Goal: Task Accomplishment & Management: Complete application form

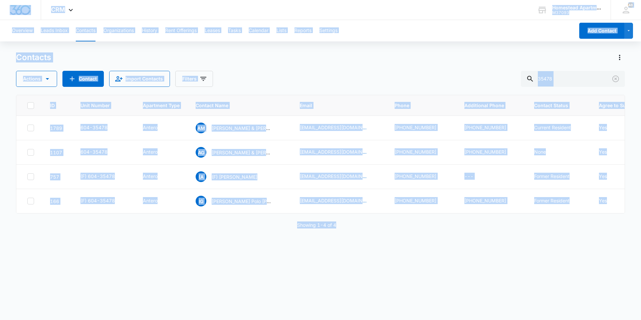
click at [92, 32] on button "Contacts" at bounding box center [86, 30] width 20 height 21
click at [200, 213] on div "ID Unit Number Apartment Type Contact Name Email Phone Additional Phone Contact…" at bounding box center [320, 154] width 609 height 119
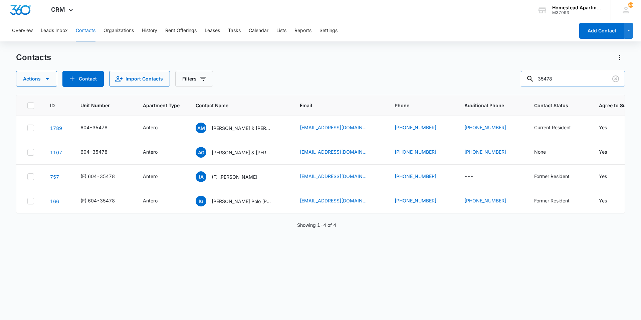
drag, startPoint x: 578, startPoint y: 82, endPoint x: 533, endPoint y: 75, distance: 45.9
click at [533, 75] on div "35478" at bounding box center [573, 79] width 104 height 16
type input "[PERSON_NAME]"
click at [595, 79] on input "[PERSON_NAME]" at bounding box center [573, 79] width 104 height 16
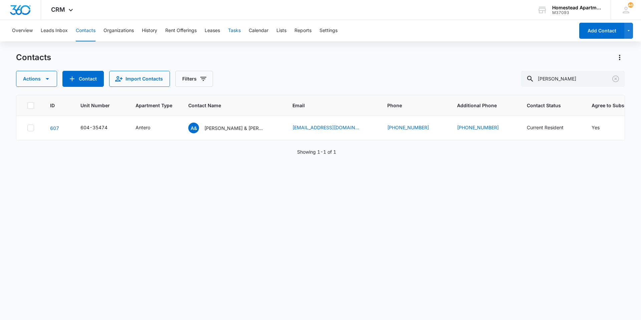
click at [238, 31] on button "Tasks" at bounding box center [234, 30] width 13 height 21
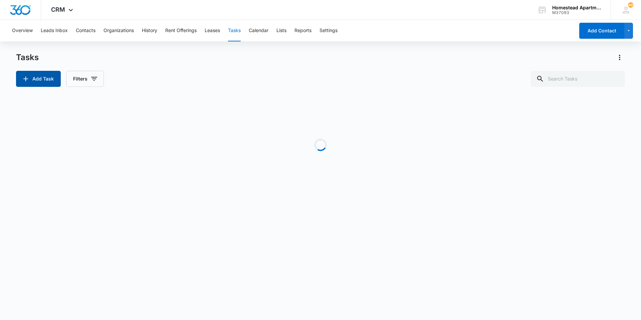
click at [34, 74] on button "Add Task" at bounding box center [38, 79] width 45 height 16
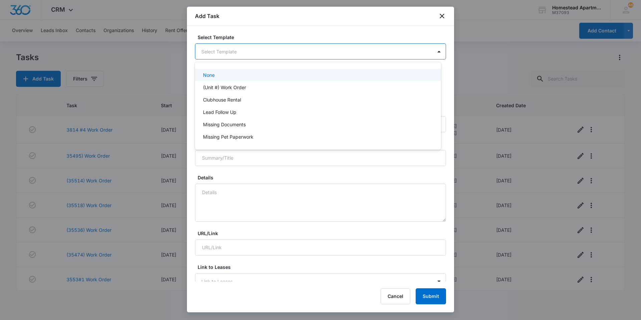
click at [270, 48] on body "CRM Apps Reputation Websites Forms CRM Email Social Content Intelligence Files …" at bounding box center [320, 160] width 641 height 320
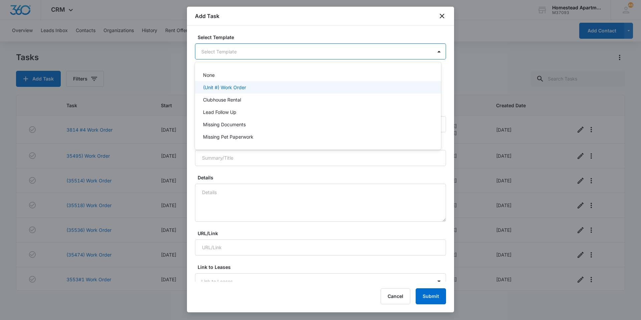
click at [224, 87] on p "(Unit #) Work Order" at bounding box center [224, 87] width 43 height 7
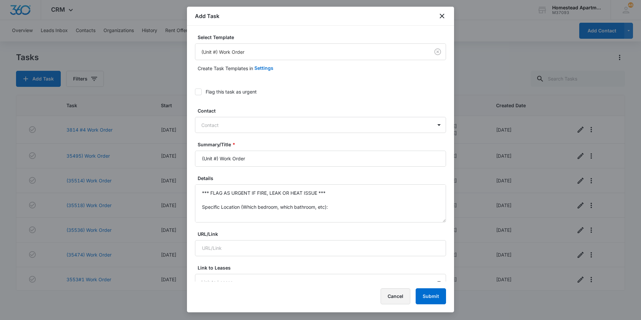
click at [396, 296] on button "Cancel" at bounding box center [396, 296] width 30 height 16
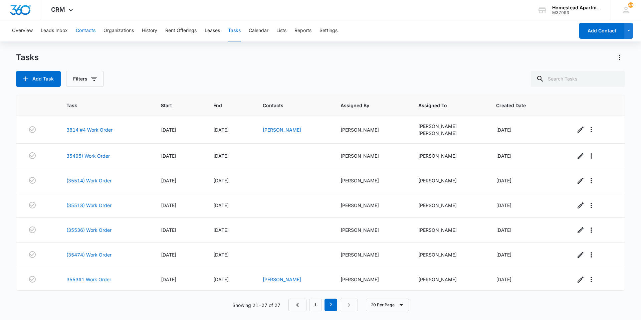
click at [77, 29] on button "Contacts" at bounding box center [86, 30] width 20 height 21
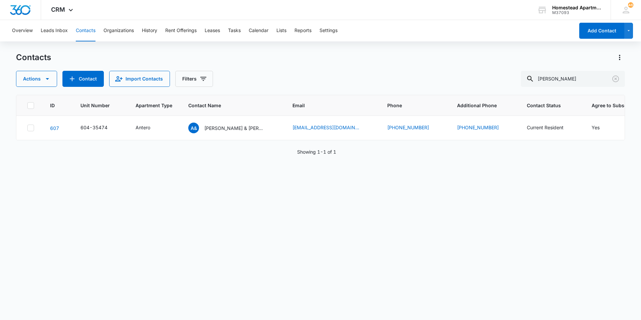
click at [224, 27] on div "Overview Leads Inbox Contacts Organizations History Rent Offerings Leases Tasks…" at bounding box center [291, 30] width 567 height 21
click at [232, 27] on button "Tasks" at bounding box center [234, 30] width 13 height 21
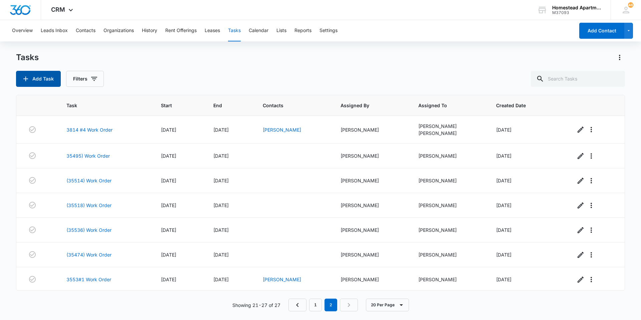
click at [53, 82] on button "Add Task" at bounding box center [38, 79] width 45 height 16
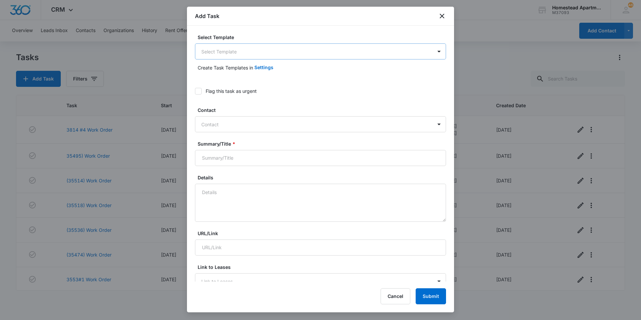
click at [216, 57] on body "CRM Apps Reputation Websites Forms CRM Email Social Content Intelligence Files …" at bounding box center [320, 160] width 641 height 320
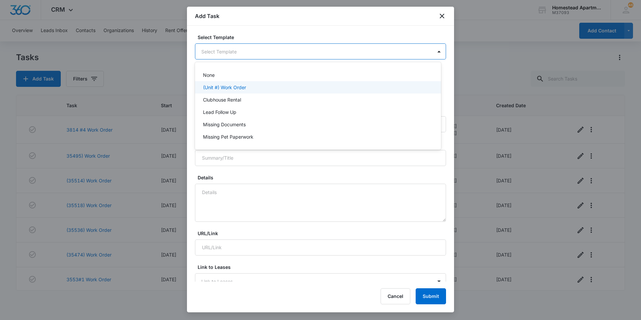
click at [207, 91] on div "(Unit #) Work Order" at bounding box center [318, 87] width 246 height 12
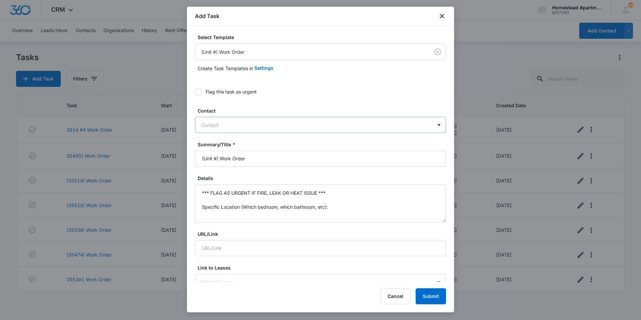
click at [224, 129] on div at bounding box center [316, 125] width 230 height 8
type input "[PERSON_NAME]"
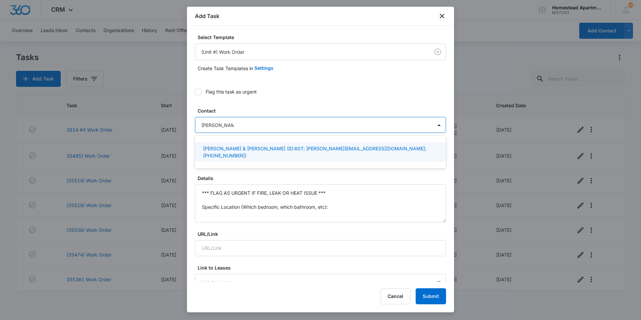
click at [225, 146] on p "[PERSON_NAME] & [PERSON_NAME] (ID:607; [PERSON_NAME][EMAIL_ADDRESS][DOMAIN_NAME…" at bounding box center [320, 152] width 234 height 14
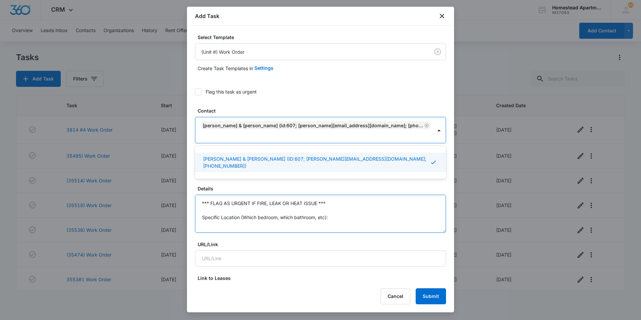
click at [237, 207] on textarea "*** FLAG AS URGENT IF FIRE, LEAK OR HEAT ISSUE *** Specific Location (Which bed…" at bounding box center [320, 214] width 251 height 38
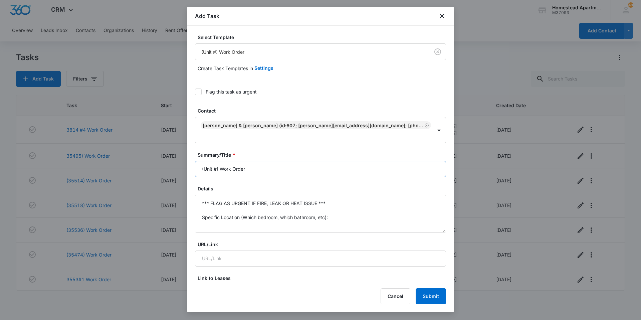
drag, startPoint x: 219, startPoint y: 160, endPoint x: 195, endPoint y: 164, distance: 24.3
click at [195, 164] on input "(Unit #) Work Order" at bounding box center [320, 169] width 251 height 16
type input "3547 #4 Work Order"
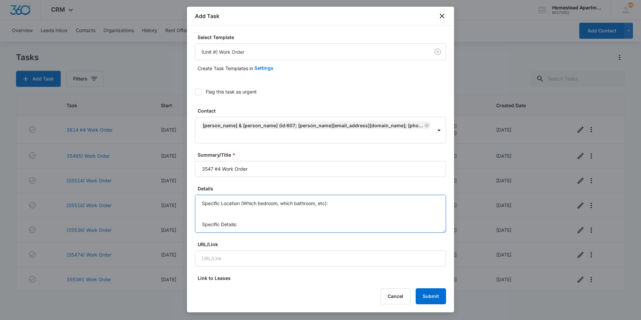
scroll to position [0, 0]
drag, startPoint x: 237, startPoint y: 203, endPoint x: 183, endPoint y: 174, distance: 60.5
click at [183, 174] on body "CRM Apps Reputation Websites Forms CRM Email Social Content Intelligence Files …" at bounding box center [320, 160] width 641 height 320
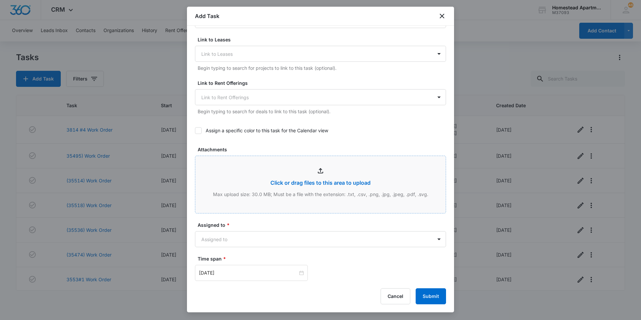
scroll to position [334, 0]
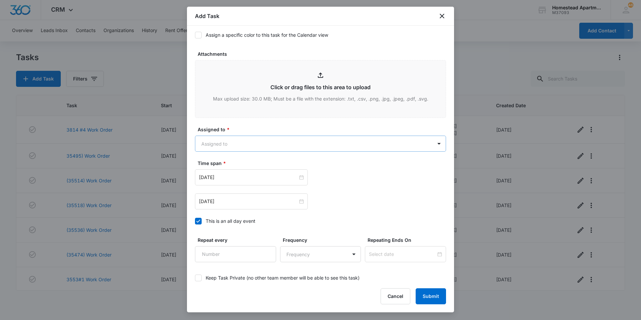
type textarea "Master Bedroom doorknob fell off. [PERSON_NAME]: [PHONE_NUMBER]"
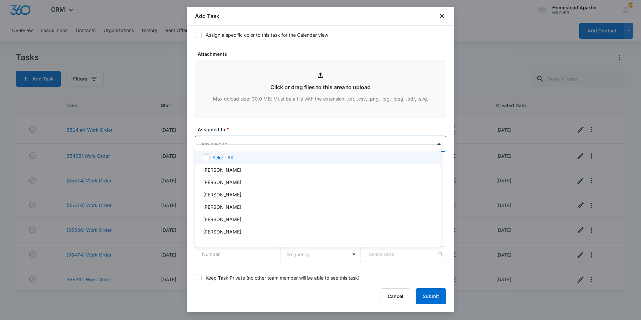
click at [229, 134] on body "CRM Apps Reputation Websites Forms CRM Email Social Content Intelligence Files …" at bounding box center [320, 160] width 641 height 320
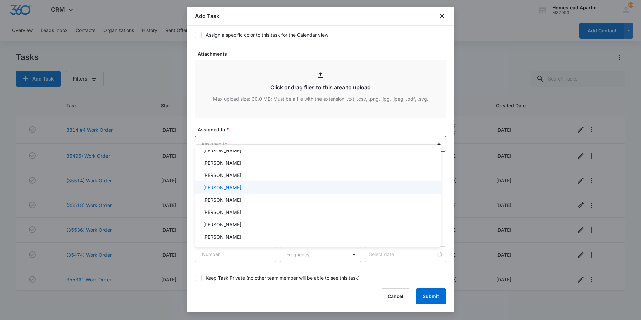
scroll to position [109, 0]
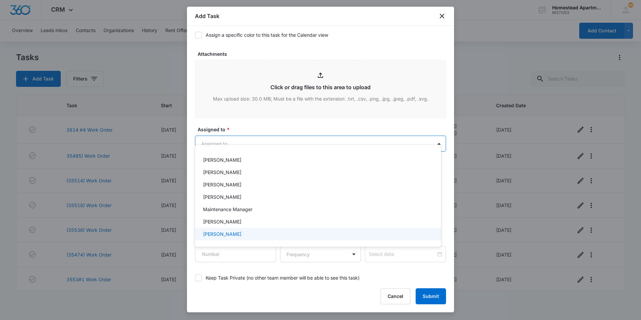
click at [234, 237] on p "[PERSON_NAME]" at bounding box center [222, 233] width 38 height 7
click at [243, 114] on div at bounding box center [320, 160] width 641 height 320
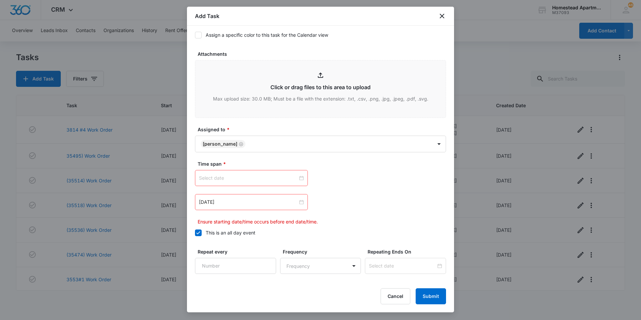
click at [244, 170] on div at bounding box center [251, 178] width 113 height 16
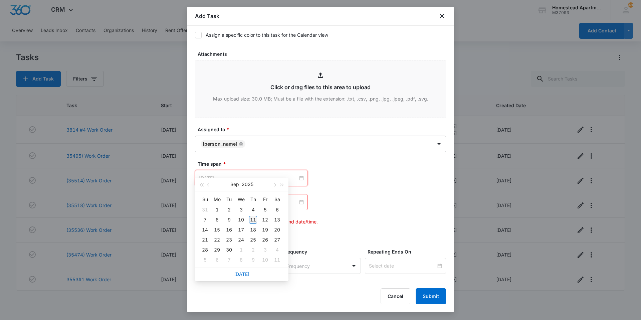
type input "[DATE]"
click at [250, 218] on div "11" at bounding box center [253, 220] width 8 height 8
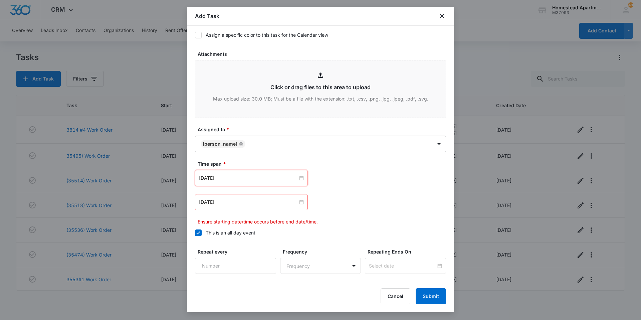
click at [269, 194] on div "[DATE]" at bounding box center [251, 202] width 113 height 16
click at [272, 198] on input at bounding box center [248, 201] width 99 height 7
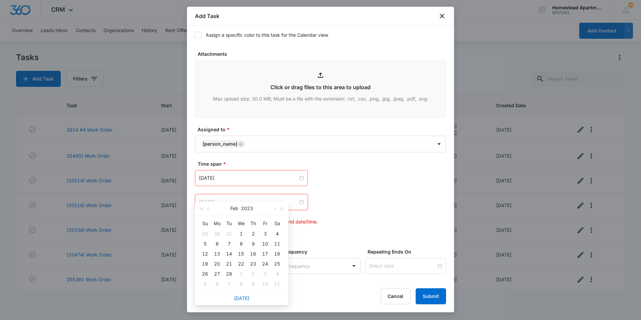
type input "[DATE]"
click at [245, 303] on div "[DATE]" at bounding box center [242, 298] width 94 height 13
click at [246, 297] on link "[DATE]" at bounding box center [241, 298] width 15 height 6
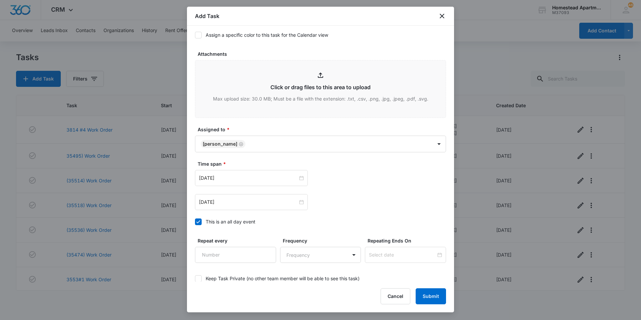
click at [250, 182] on div "[DATE] [DATE] Su Mo Tu We Th Fr Sa 31 1 2 3 4 5 6 7 8 9 10 11 12 13 14 15 16 17…" at bounding box center [320, 190] width 251 height 40
click at [247, 198] on input "[DATE]" at bounding box center [248, 201] width 99 height 7
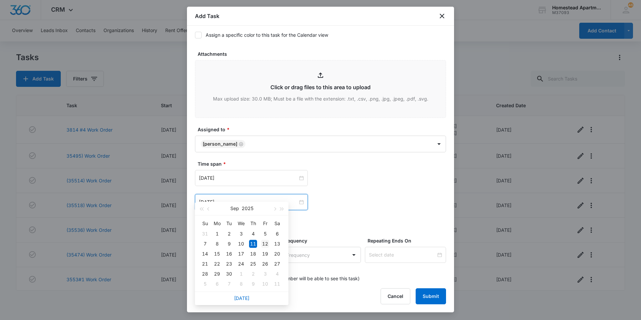
type input "[DATE]"
click at [263, 245] on div "12" at bounding box center [265, 244] width 8 height 8
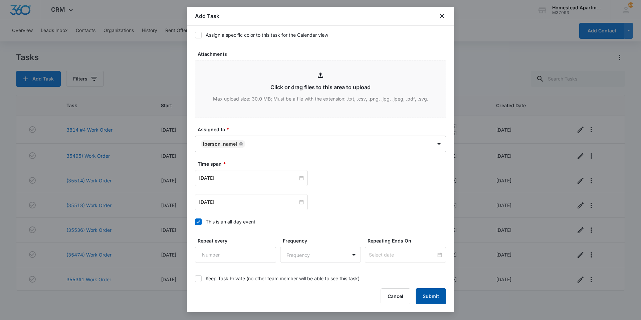
click at [432, 300] on button "Submit" at bounding box center [431, 296] width 30 height 16
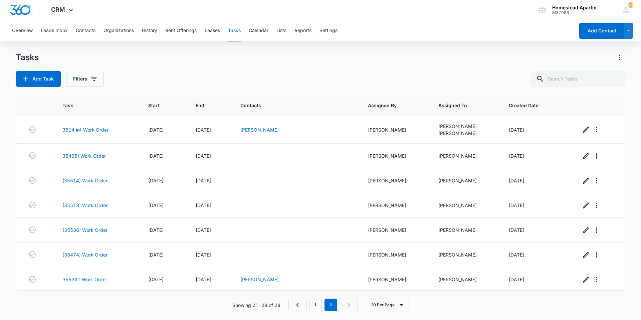
click at [144, 62] on div "Tasks" at bounding box center [320, 57] width 609 height 11
click at [84, 24] on button "Contacts" at bounding box center [86, 30] width 20 height 21
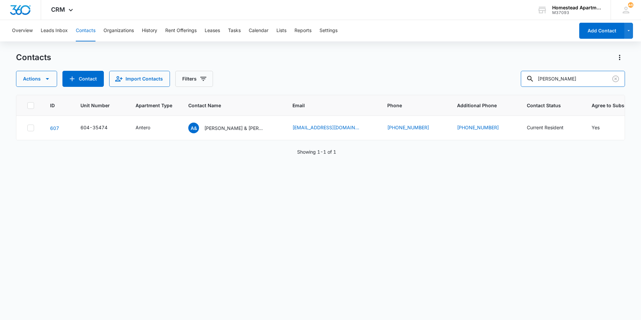
drag, startPoint x: 566, startPoint y: 77, endPoint x: 482, endPoint y: 88, distance: 84.4
click at [482, 88] on div "Contacts Actions Contact Import Contacts Filters [PERSON_NAME] ID Unit Number A…" at bounding box center [320, 185] width 609 height 267
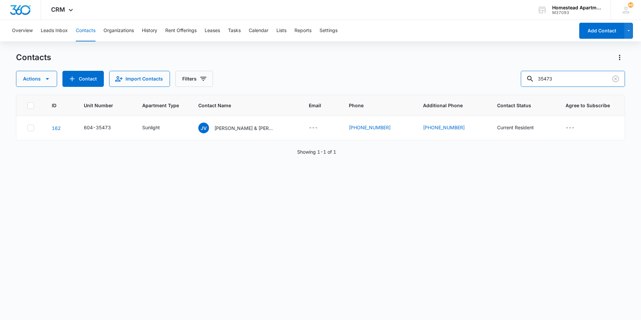
drag, startPoint x: 575, startPoint y: 83, endPoint x: 520, endPoint y: 79, distance: 55.6
click at [520, 79] on div "Actions Contact Import Contacts Filters 35473" at bounding box center [320, 79] width 609 height 16
type input "35453"
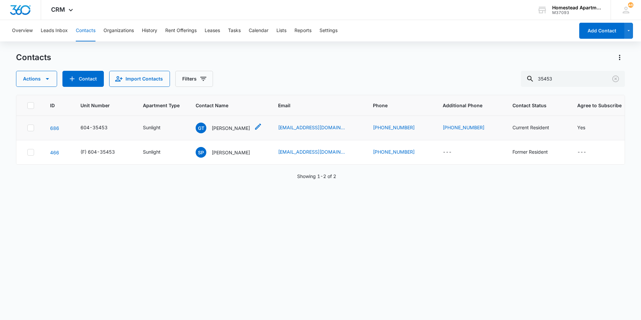
click at [241, 125] on p "[PERSON_NAME]" at bounding box center [231, 128] width 38 height 7
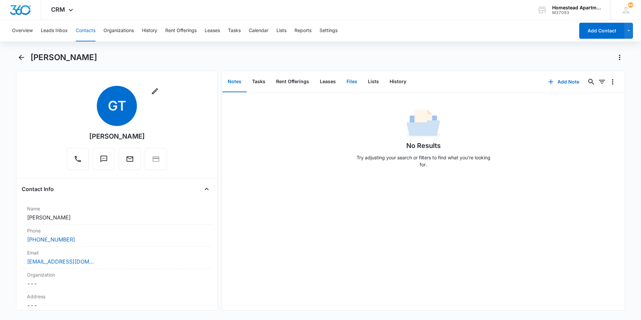
click at [350, 81] on button "Files" at bounding box center [351, 81] width 21 height 21
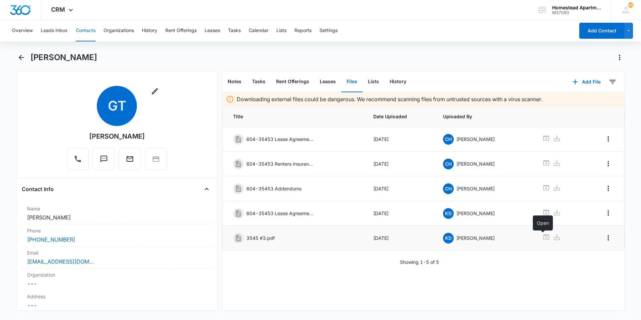
click at [544, 236] on icon at bounding box center [546, 237] width 8 height 8
click at [24, 55] on icon "Back" at bounding box center [21, 57] width 8 height 8
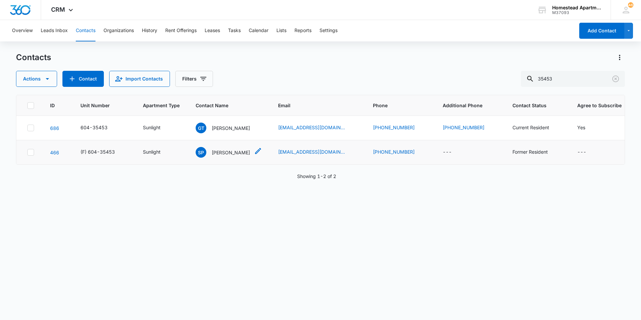
click at [255, 153] on icon "Contact Name - Sonya Perez - Select to Edit Field" at bounding box center [258, 151] width 6 height 6
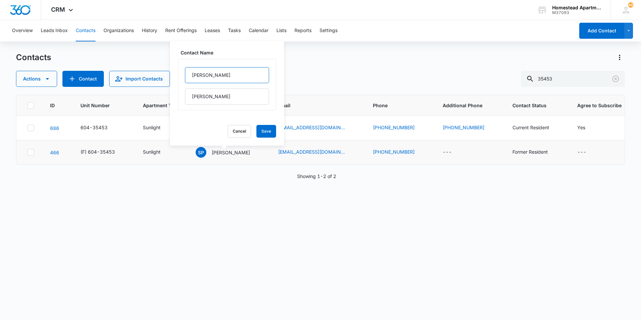
click at [193, 76] on input "[PERSON_NAME]" at bounding box center [227, 75] width 84 height 16
type input "(F) [PERSON_NAME]"
click at [258, 130] on button "Save" at bounding box center [267, 131] width 20 height 13
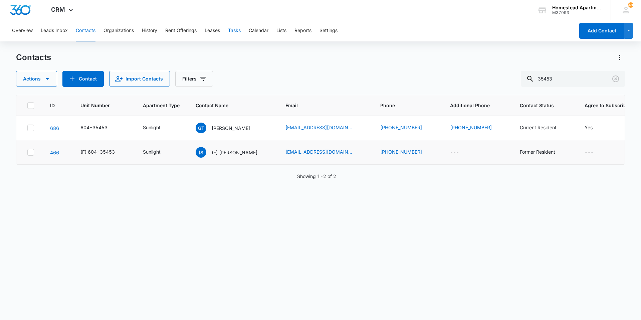
click at [239, 35] on button "Tasks" at bounding box center [234, 30] width 13 height 21
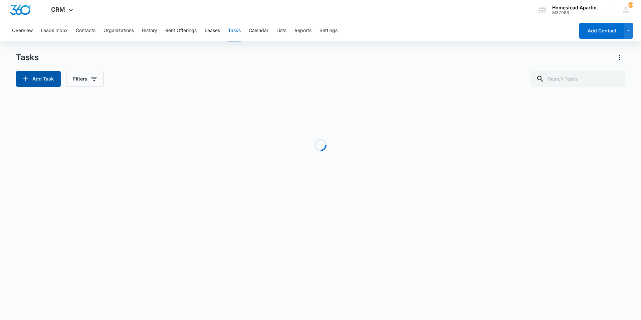
click at [32, 78] on button "Add Task" at bounding box center [38, 79] width 45 height 16
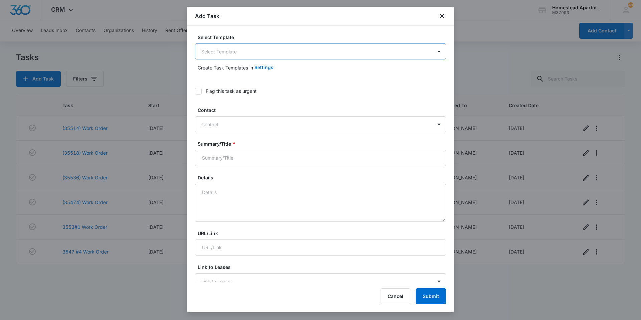
click at [243, 45] on body "CRM Apps Reputation Websites Forms CRM Email Social Content Intelligence Files …" at bounding box center [320, 160] width 641 height 320
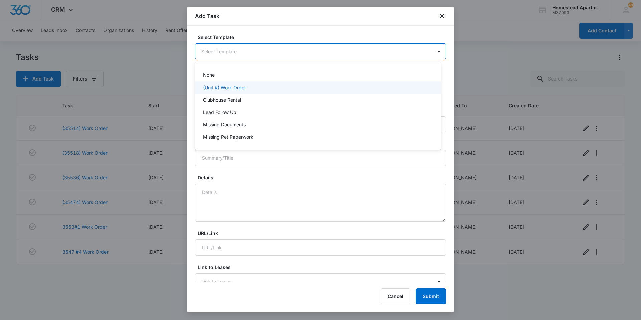
click at [227, 92] on div "(Unit #) Work Order" at bounding box center [318, 87] width 246 height 12
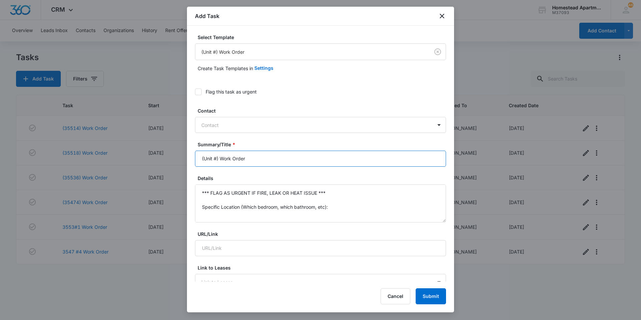
drag, startPoint x: 218, startPoint y: 155, endPoint x: 185, endPoint y: 151, distance: 32.9
click at [185, 151] on body "CRM Apps Reputation Websites Forms CRM Email Social Content Intelligence Files …" at bounding box center [320, 160] width 641 height 320
type input "3633 #8 Work Order"
click at [221, 128] on div at bounding box center [316, 125] width 230 height 8
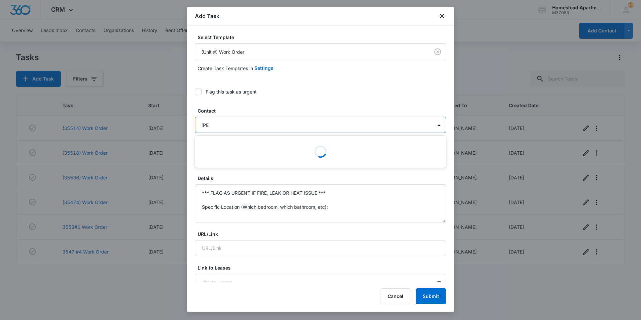
type input "lyne"
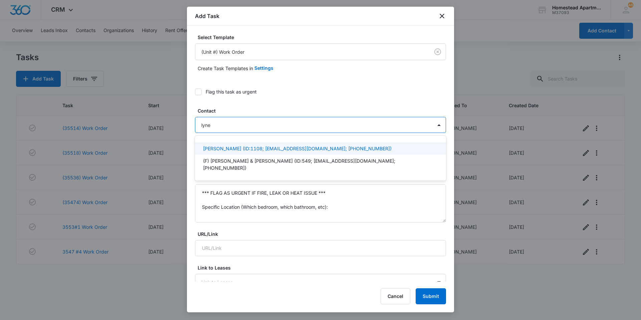
click at [233, 146] on p "[PERSON_NAME] (ID:1108; [EMAIL_ADDRESS][DOMAIN_NAME]; [PHONE_NUMBER])" at bounding box center [297, 148] width 189 height 7
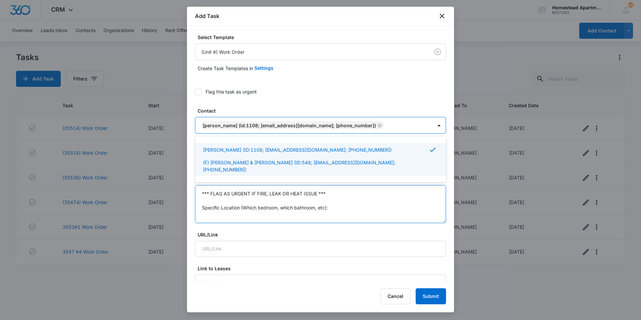
click at [226, 196] on textarea "*** FLAG AS URGENT IF FIRE, LEAK OR HEAT ISSUE *** Specific Location (Which bed…" at bounding box center [320, 204] width 251 height 38
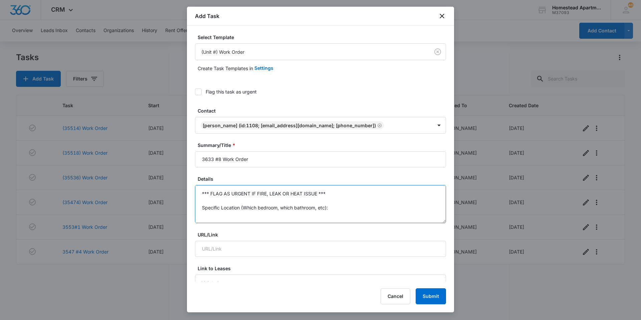
drag, startPoint x: 221, startPoint y: 193, endPoint x: 176, endPoint y: 161, distance: 55.4
click at [176, 161] on body "CRM Apps Reputation Websites Forms CRM Email Social Content Intelligence Files …" at bounding box center [320, 160] width 641 height 320
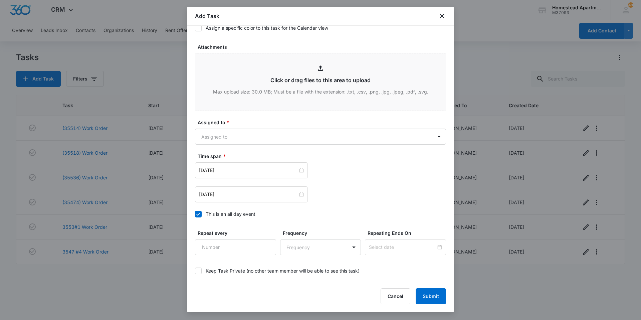
scroll to position [362, 0]
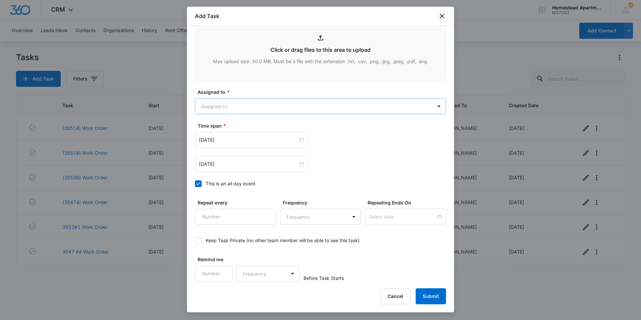
type textarea "Ice maker is making a knocking noise right before it releases ice cubes. [PERSO…"
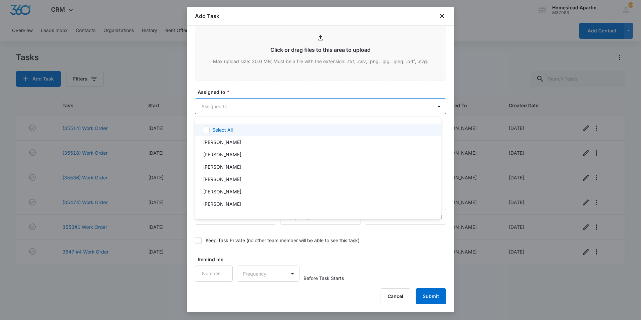
click at [269, 99] on body "CRM Apps Reputation Websites Forms CRM Email Social Content Intelligence Files …" at bounding box center [320, 160] width 641 height 320
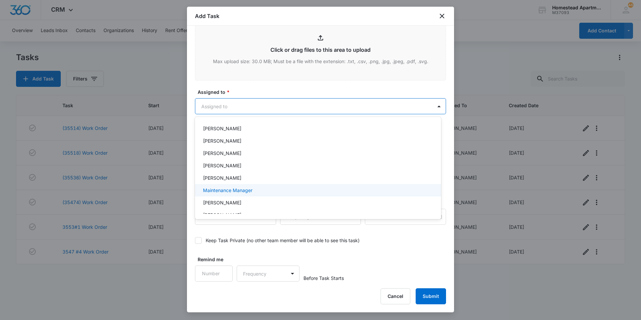
scroll to position [109, 0]
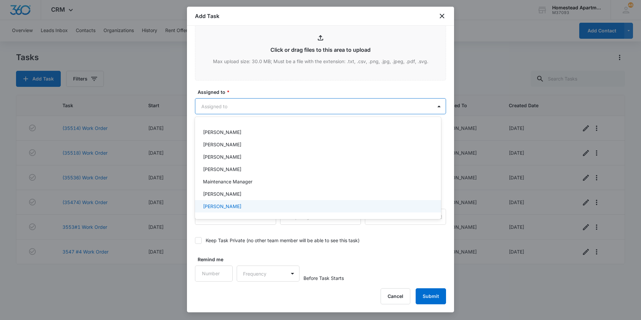
click at [236, 208] on p "[PERSON_NAME]" at bounding box center [222, 206] width 38 height 7
click at [246, 88] on div at bounding box center [320, 160] width 641 height 320
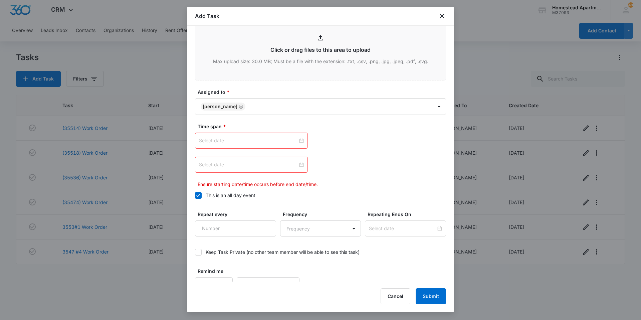
click at [267, 140] on input at bounding box center [248, 140] width 99 height 7
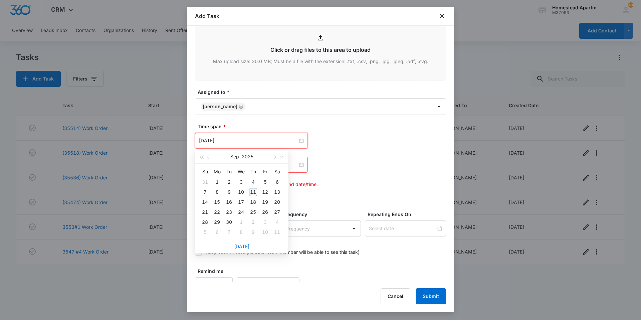
type input "[DATE]"
click at [255, 188] on div "11" at bounding box center [253, 192] width 8 height 8
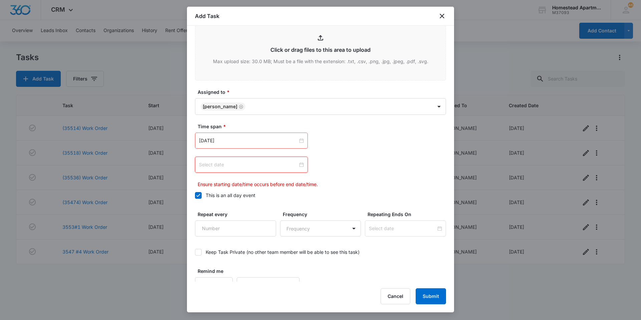
click at [264, 163] on input at bounding box center [248, 164] width 99 height 7
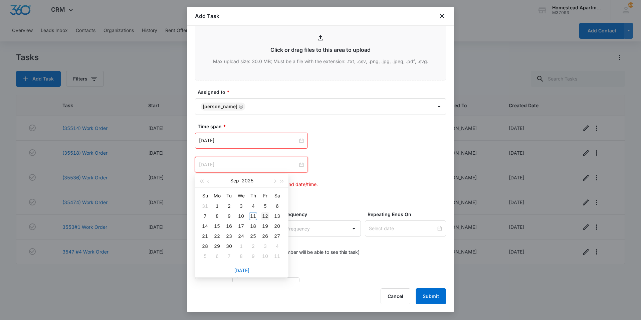
type input "[DATE]"
click at [265, 215] on div "12" at bounding box center [265, 216] width 8 height 8
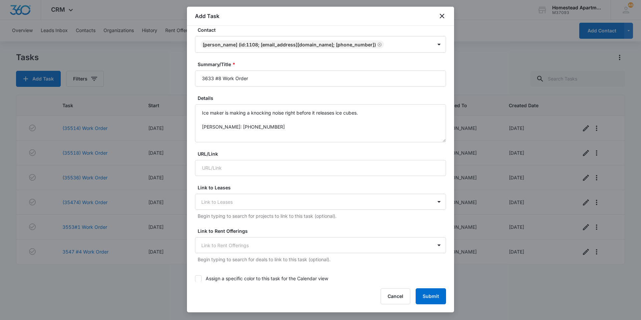
scroll to position [0, 0]
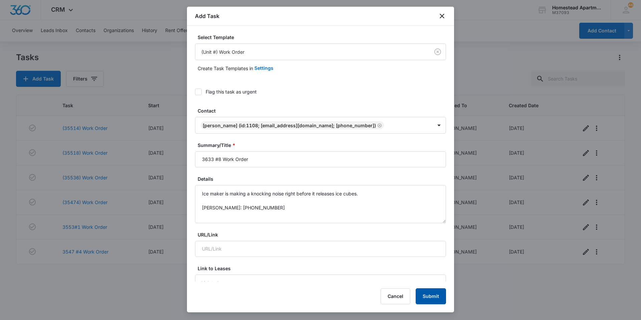
click at [443, 295] on button "Submit" at bounding box center [431, 296] width 30 height 16
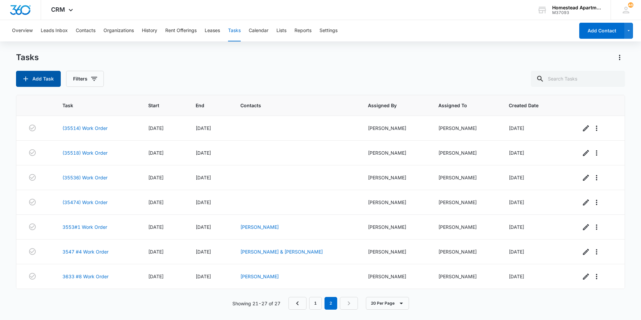
click at [33, 78] on button "Add Task" at bounding box center [38, 79] width 45 height 16
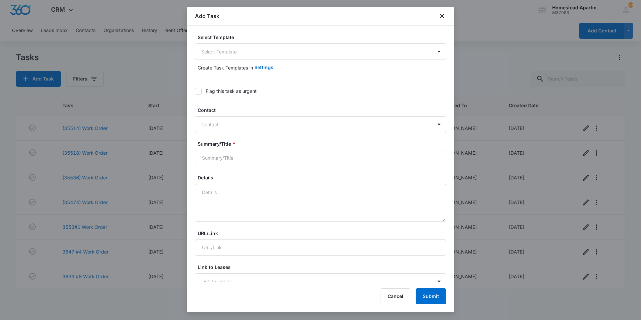
click at [264, 55] on body "CRM Apps Reputation Websites Forms CRM Email Social Content Intelligence Files …" at bounding box center [320, 160] width 641 height 320
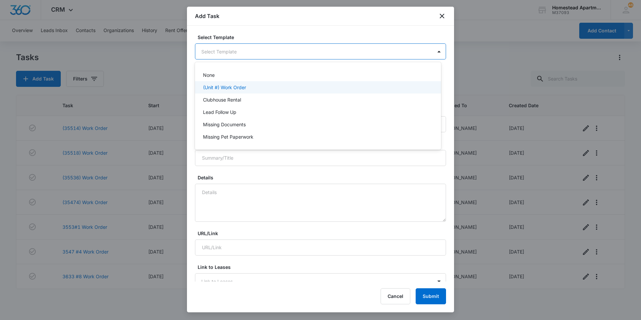
click at [245, 86] on p "(Unit #) Work Order" at bounding box center [224, 87] width 43 height 7
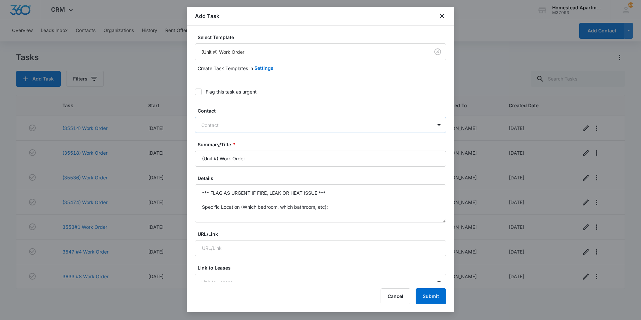
click at [256, 125] on div at bounding box center [316, 125] width 230 height 8
type input "[PERSON_NAME]"
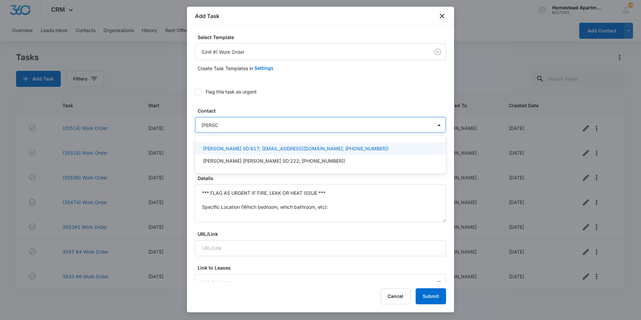
click at [237, 151] on p "[PERSON_NAME] (ID:617; [EMAIL_ADDRESS][DOMAIN_NAME]; [PHONE_NUMBER])" at bounding box center [296, 148] width 186 height 7
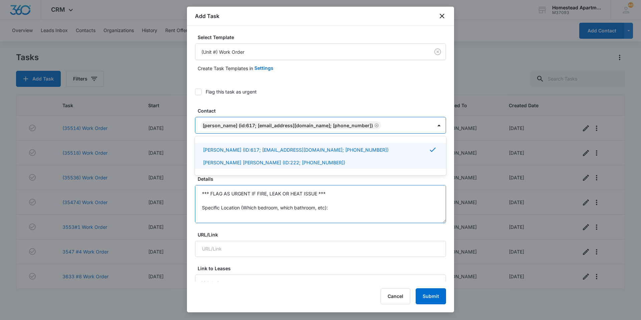
click at [239, 193] on textarea "*** FLAG AS URGENT IF FIRE, LEAK OR HEAT ISSUE *** Specific Location (Which bed…" at bounding box center [320, 204] width 251 height 38
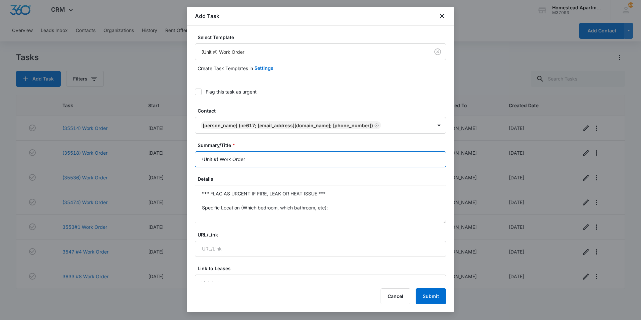
drag, startPoint x: 218, startPoint y: 159, endPoint x: 148, endPoint y: 149, distance: 70.5
click at [148, 149] on body "CRM Apps Reputation Websites Forms CRM Email Social Content Intelligence Files …" at bounding box center [320, 160] width 641 height 320
type input "3710 #6 Work Order"
drag, startPoint x: 218, startPoint y: 211, endPoint x: 176, endPoint y: 145, distance: 78.1
click at [176, 145] on body "CRM Apps Reputation Websites Forms CRM Email Social Content Intelligence Files …" at bounding box center [320, 160] width 641 height 320
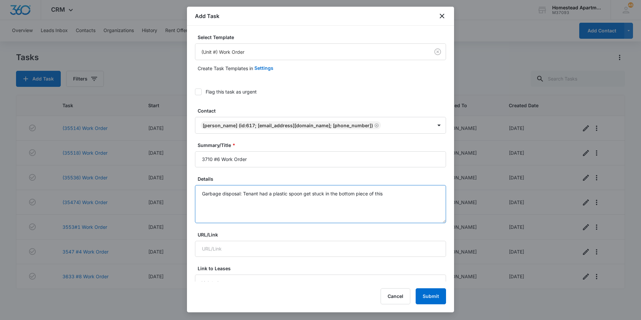
click at [275, 195] on textarea "Garbage disposal: Tenant had a plastic spoon get stuck in the bottom piece of t…" at bounding box center [320, 204] width 251 height 38
drag, startPoint x: 424, startPoint y: 193, endPoint x: 390, endPoint y: 194, distance: 33.4
click at [390, 194] on textarea "Garbage disposal: Tenant had a small piece of a plastic spoon get stuck in the …" at bounding box center [320, 204] width 251 height 38
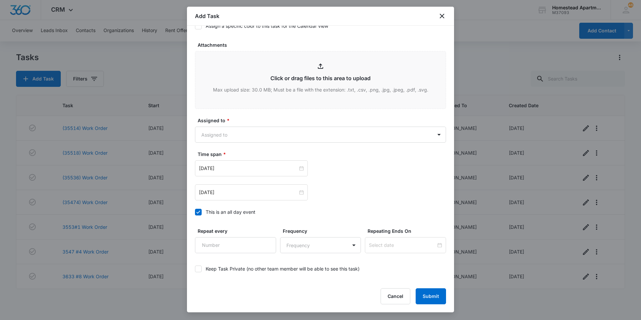
scroll to position [334, 0]
type textarea "Garbage disposal: Tenant had a small piece of a plastic spoon get stuck in the …"
click at [258, 127] on body "CRM Apps Reputation Websites Forms CRM Email Social Content Intelligence Files …" at bounding box center [320, 160] width 641 height 320
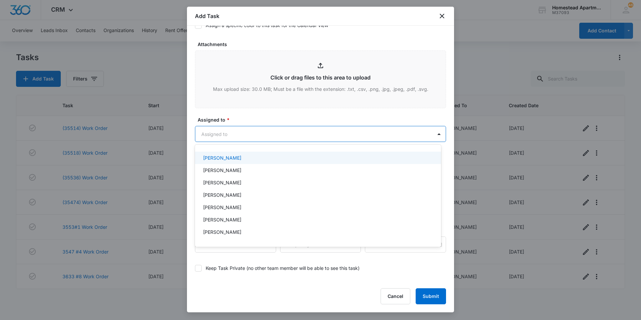
scroll to position [109, 0]
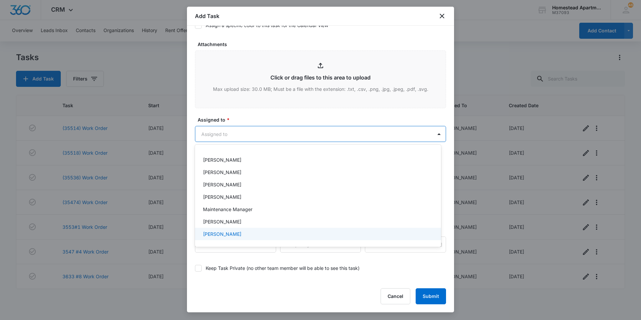
click at [226, 233] on p "[PERSON_NAME]" at bounding box center [222, 233] width 38 height 7
click at [247, 116] on div at bounding box center [320, 160] width 641 height 320
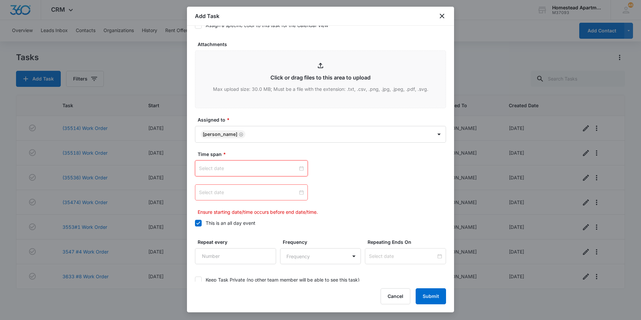
click at [284, 168] on input at bounding box center [248, 168] width 99 height 7
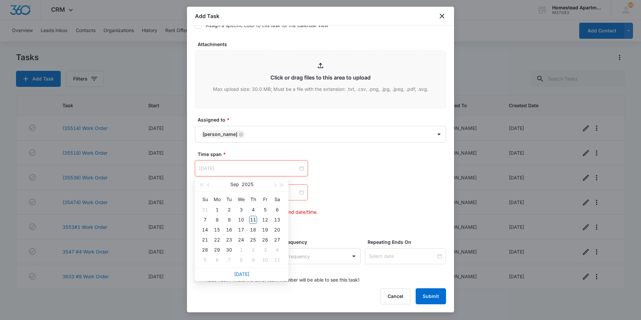
type input "[DATE]"
click at [253, 221] on div "11" at bounding box center [253, 220] width 8 height 8
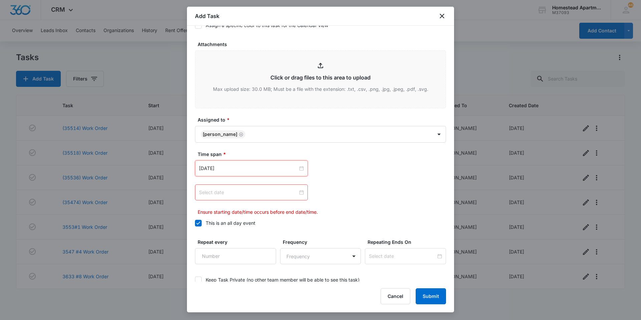
click at [250, 190] on input at bounding box center [248, 192] width 99 height 7
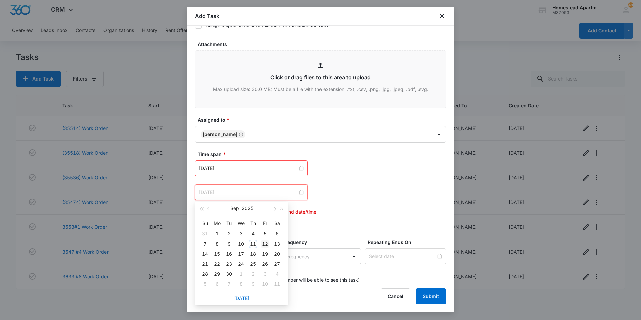
type input "[DATE]"
click at [265, 243] on div "12" at bounding box center [265, 244] width 8 height 8
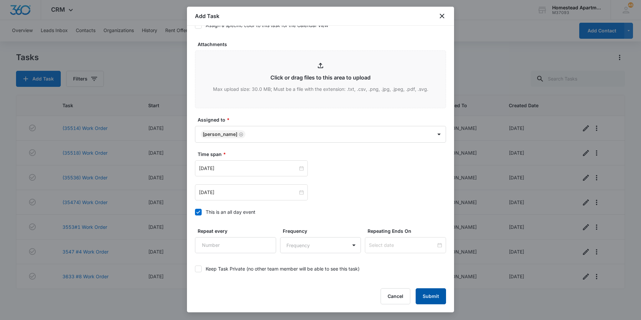
click at [433, 300] on button "Submit" at bounding box center [431, 296] width 30 height 16
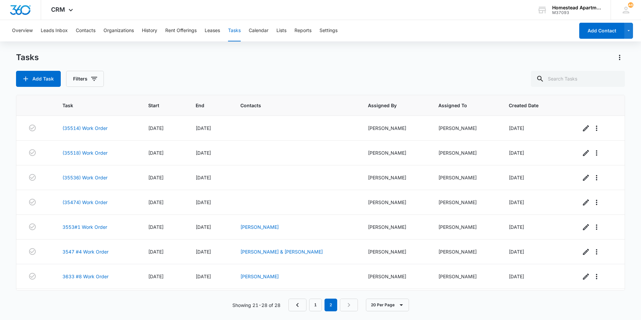
click at [374, 76] on div "Add Task Filters" at bounding box center [320, 79] width 609 height 16
click at [24, 75] on icon "button" at bounding box center [26, 79] width 8 height 8
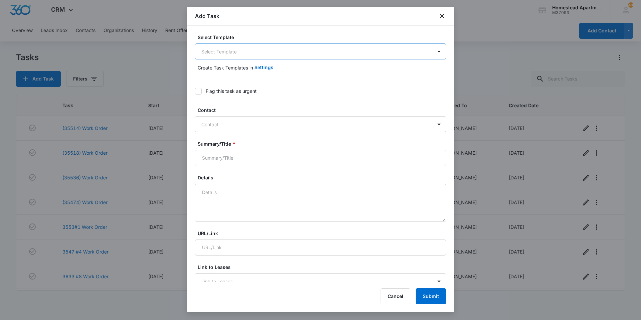
click at [242, 48] on body "CRM Apps Reputation Websites Forms CRM Email Social Content Intelligence Files …" at bounding box center [320, 160] width 641 height 320
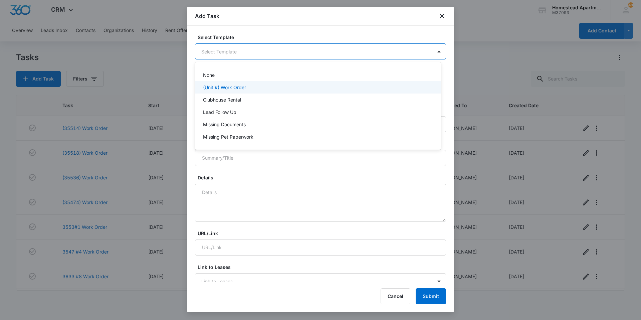
click at [231, 91] on div "(Unit #) Work Order" at bounding box center [318, 87] width 246 height 12
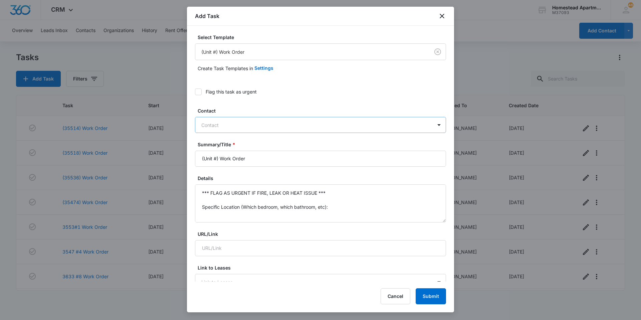
click at [228, 127] on div at bounding box center [316, 125] width 230 height 8
type input "[PERSON_NAME]"
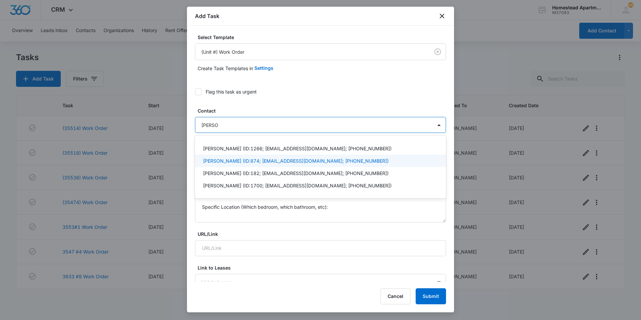
click at [226, 156] on div "[PERSON_NAME] (ID:874; [EMAIL_ADDRESS][DOMAIN_NAME]; [PHONE_NUMBER])" at bounding box center [320, 161] width 251 height 12
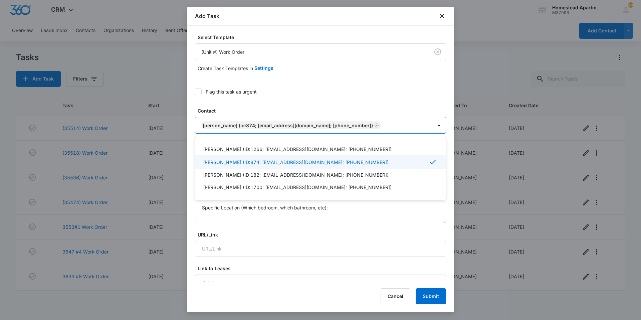
click at [251, 98] on div "Flag this task as urgent" at bounding box center [320, 91] width 251 height 15
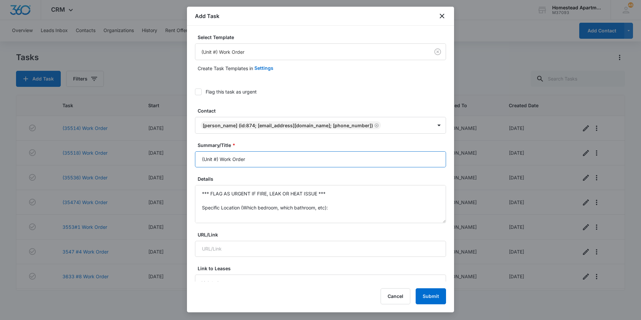
drag, startPoint x: 214, startPoint y: 157, endPoint x: 179, endPoint y: 157, distance: 35.1
click at [179, 157] on body "CRM Apps Reputation Websites Forms CRM Email Social Content Intelligence Files …" at bounding box center [320, 160] width 641 height 320
type input "3609 #1 Work Order"
click at [195, 92] on div at bounding box center [198, 92] width 7 height 7
click at [195, 92] on input "Flag this task as urgent" at bounding box center [195, 92] width 0 height 0
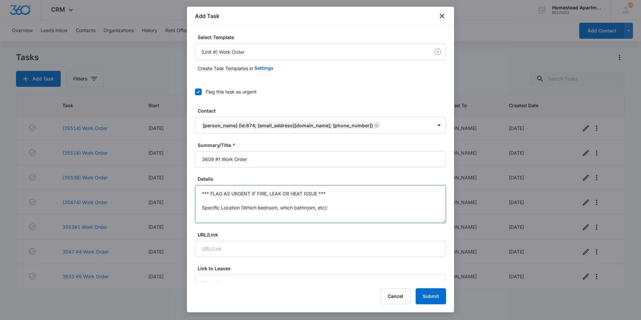
click at [238, 207] on textarea "*** FLAG AS URGENT IF FIRE, LEAK OR HEAT ISSUE *** Specific Location (Which bed…" at bounding box center [320, 204] width 251 height 38
drag, startPoint x: 203, startPoint y: 183, endPoint x: 197, endPoint y: 174, distance: 11.2
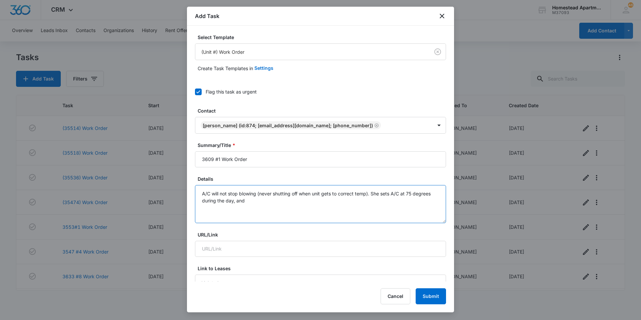
click at [261, 203] on textarea "A/C will not stop blowing (never shutting off when unit gets to correct temp). …" at bounding box center [320, 204] width 251 height 38
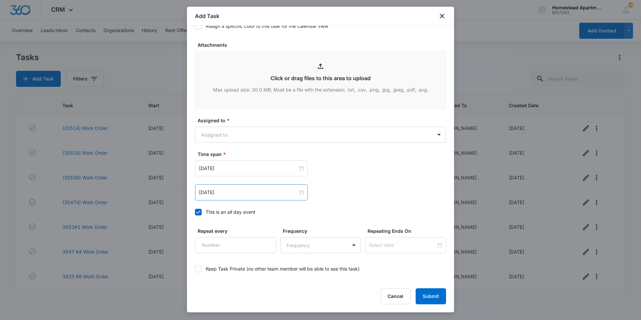
scroll to position [334, 0]
type textarea "A/C will not stop blowing (never shutting off when unit gets to correct temp). …"
click at [227, 131] on body "CRM Apps Reputation Websites Forms CRM Email Social Content Intelligence Files …" at bounding box center [320, 160] width 641 height 320
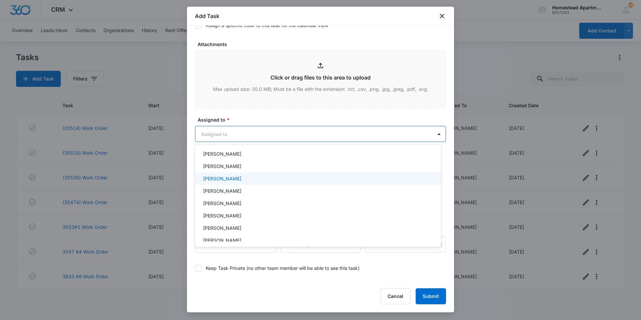
scroll to position [109, 0]
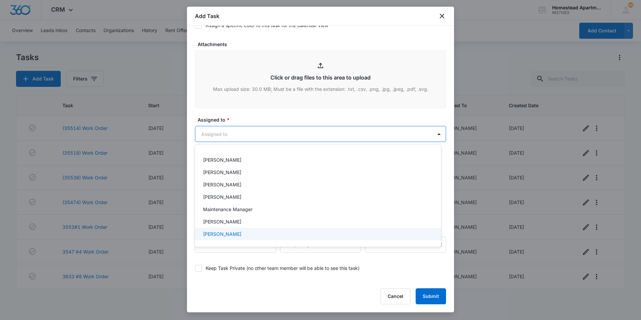
click at [233, 233] on p "[PERSON_NAME]" at bounding box center [222, 233] width 38 height 7
click at [250, 118] on div at bounding box center [320, 160] width 641 height 320
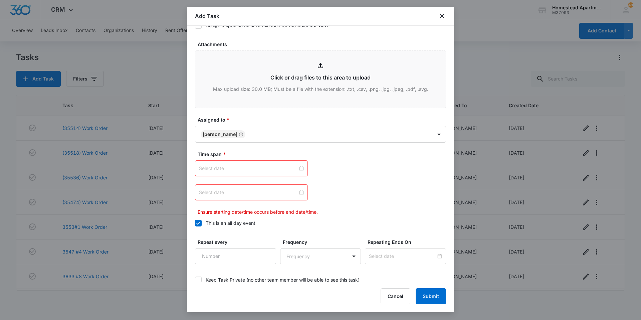
click at [268, 166] on input at bounding box center [248, 168] width 99 height 7
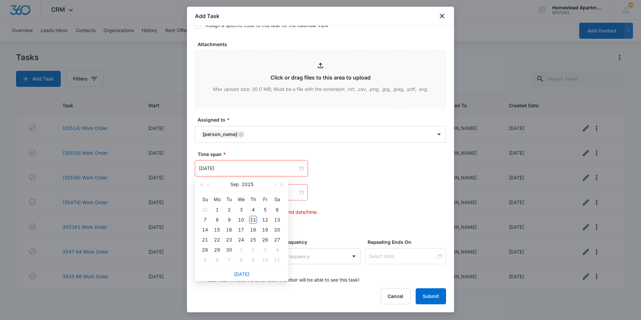
type input "[DATE]"
click at [253, 219] on div "11" at bounding box center [253, 220] width 8 height 8
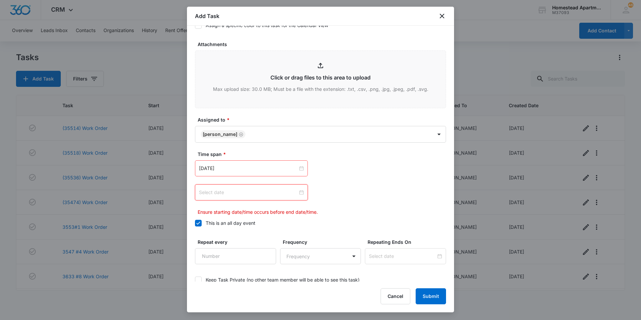
click at [258, 192] on input at bounding box center [248, 192] width 99 height 7
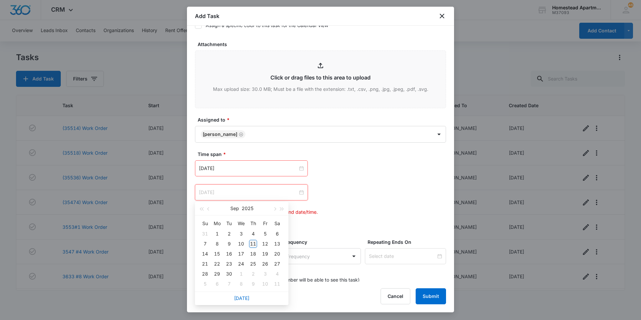
type input "[DATE]"
click at [252, 241] on div "11" at bounding box center [253, 244] width 8 height 8
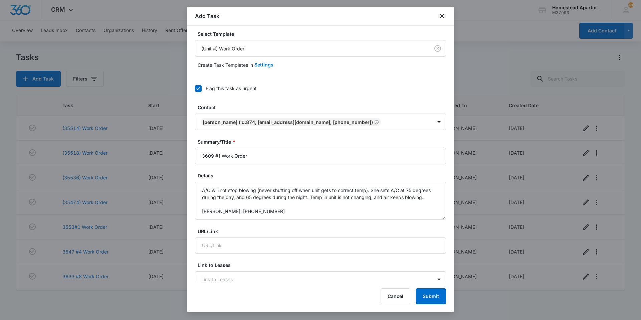
scroll to position [0, 0]
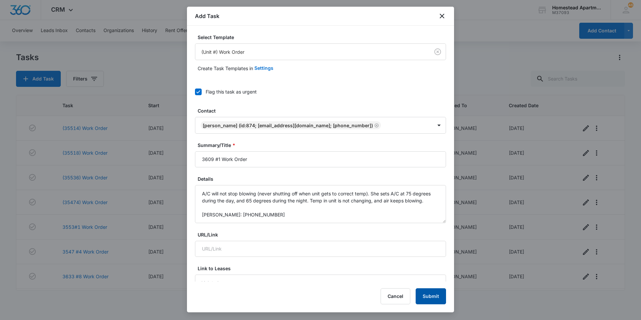
click at [436, 294] on button "Submit" at bounding box center [431, 296] width 30 height 16
